Goal: Task Accomplishment & Management: Use online tool/utility

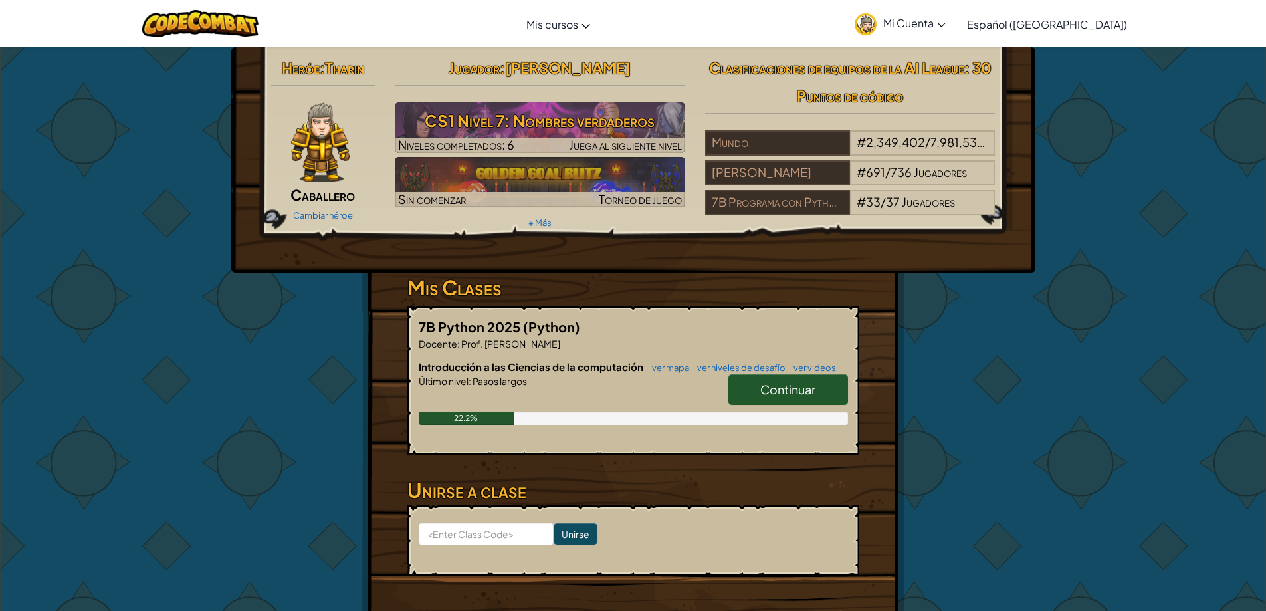
click at [823, 394] on link "Continuar" at bounding box center [789, 389] width 120 height 31
select select "es-419"
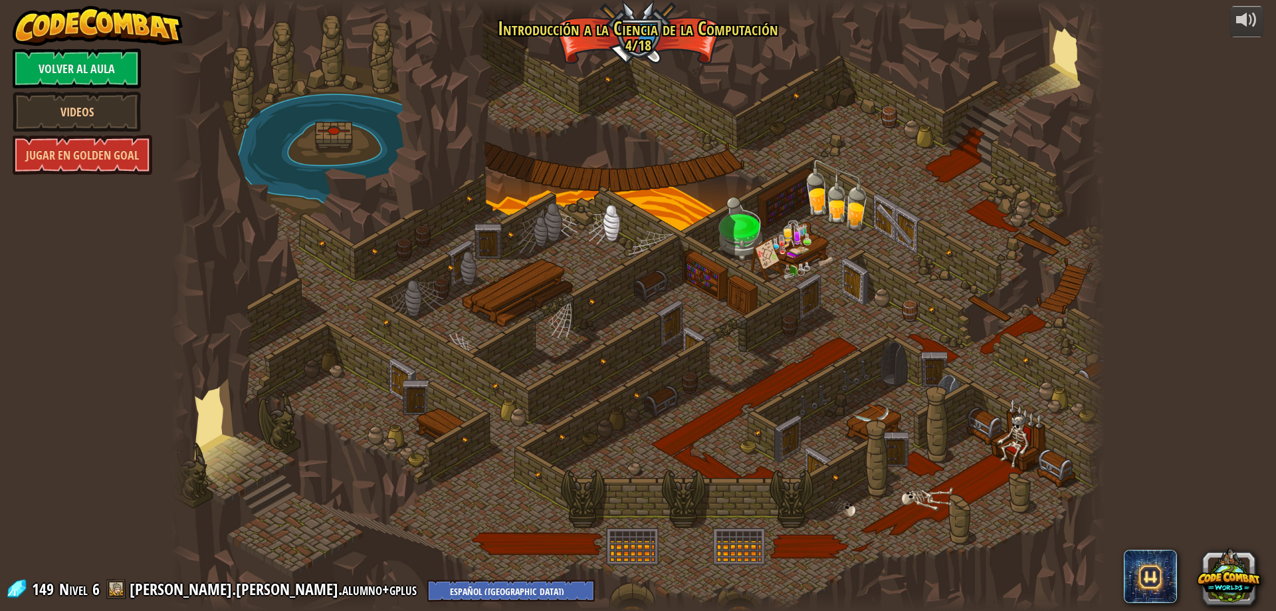
select select "es-419"
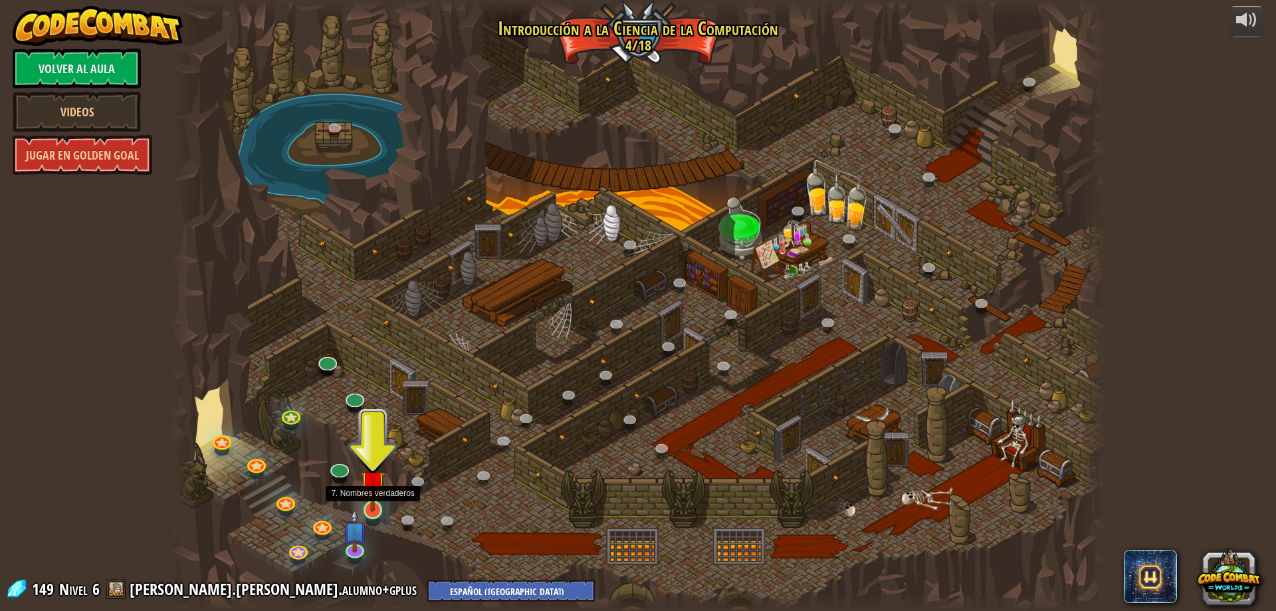
click at [372, 487] on img at bounding box center [372, 482] width 25 height 57
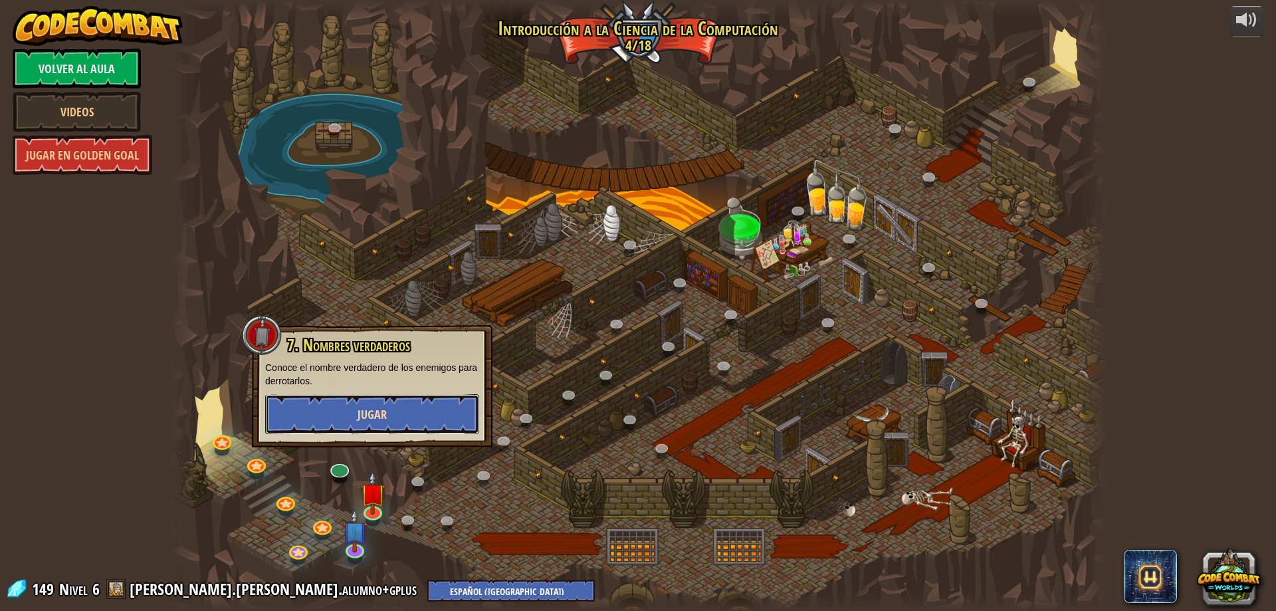
click at [356, 433] on button "Jugar" at bounding box center [372, 414] width 214 height 40
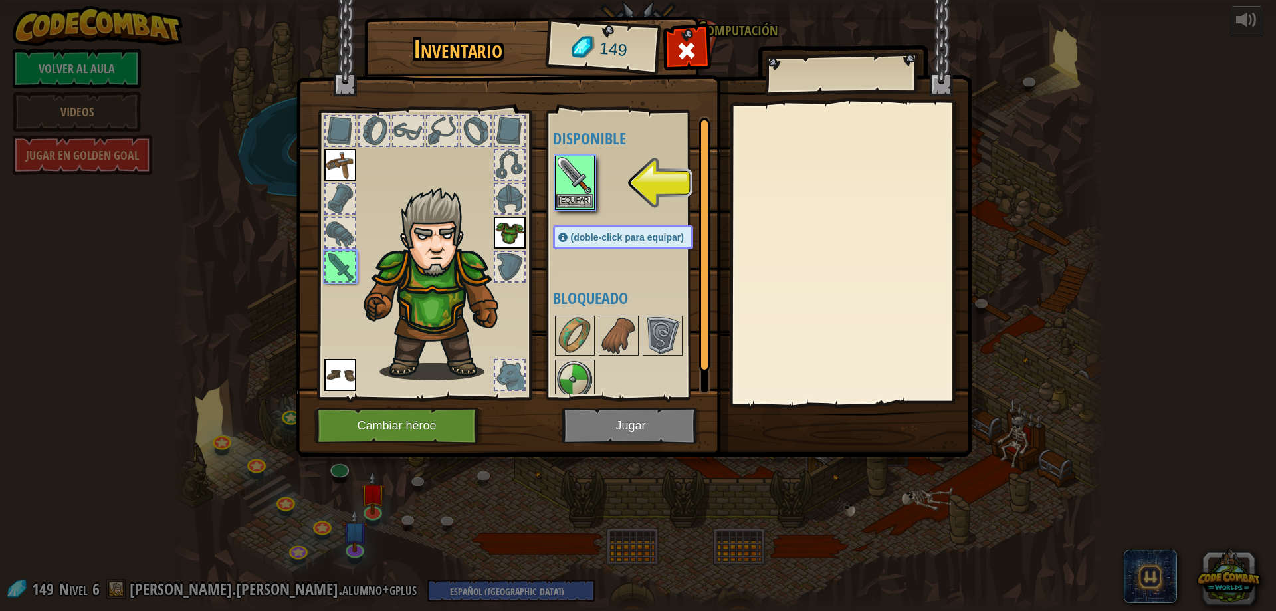
click at [586, 191] on img at bounding box center [574, 175] width 37 height 37
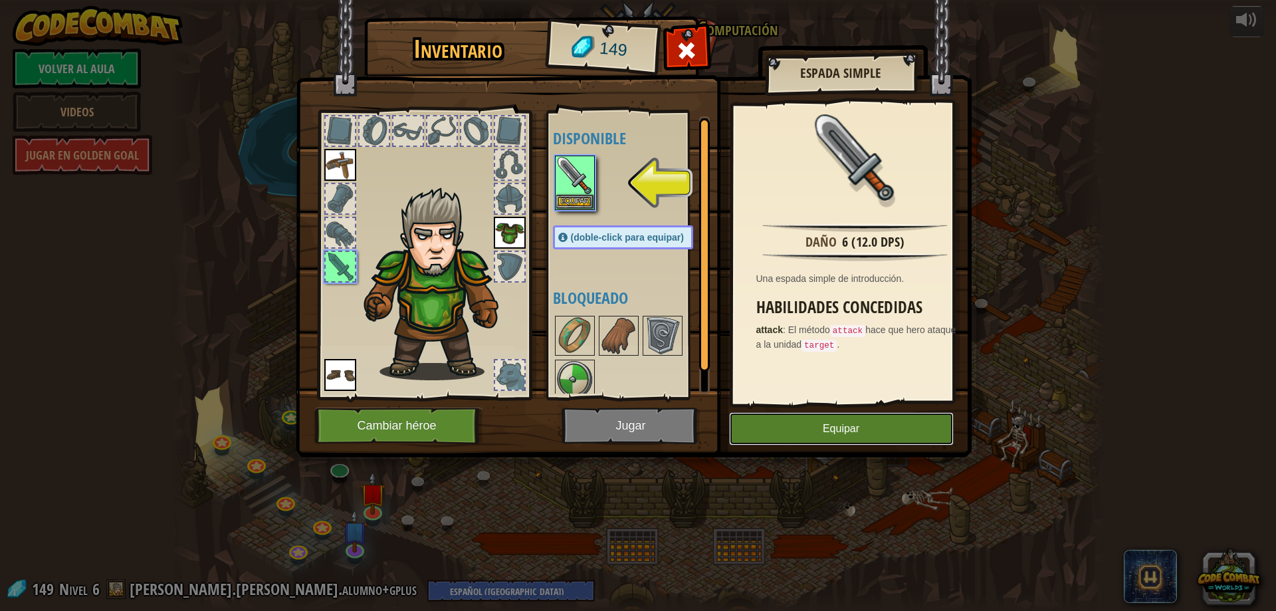
click at [828, 421] on button "Equipar" at bounding box center [841, 428] width 225 height 33
